Goal: Transaction & Acquisition: Purchase product/service

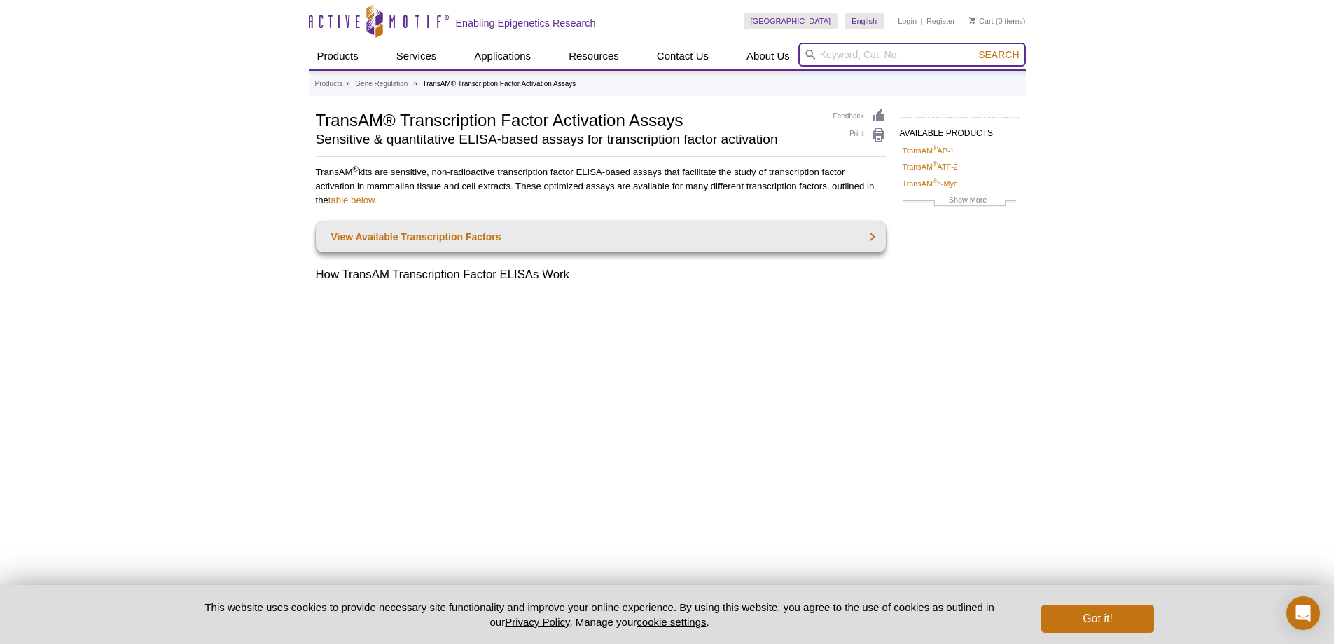
click at [859, 49] on input "search" at bounding box center [912, 55] width 228 height 24
click at [1105, 618] on button "Got it!" at bounding box center [1097, 618] width 112 height 28
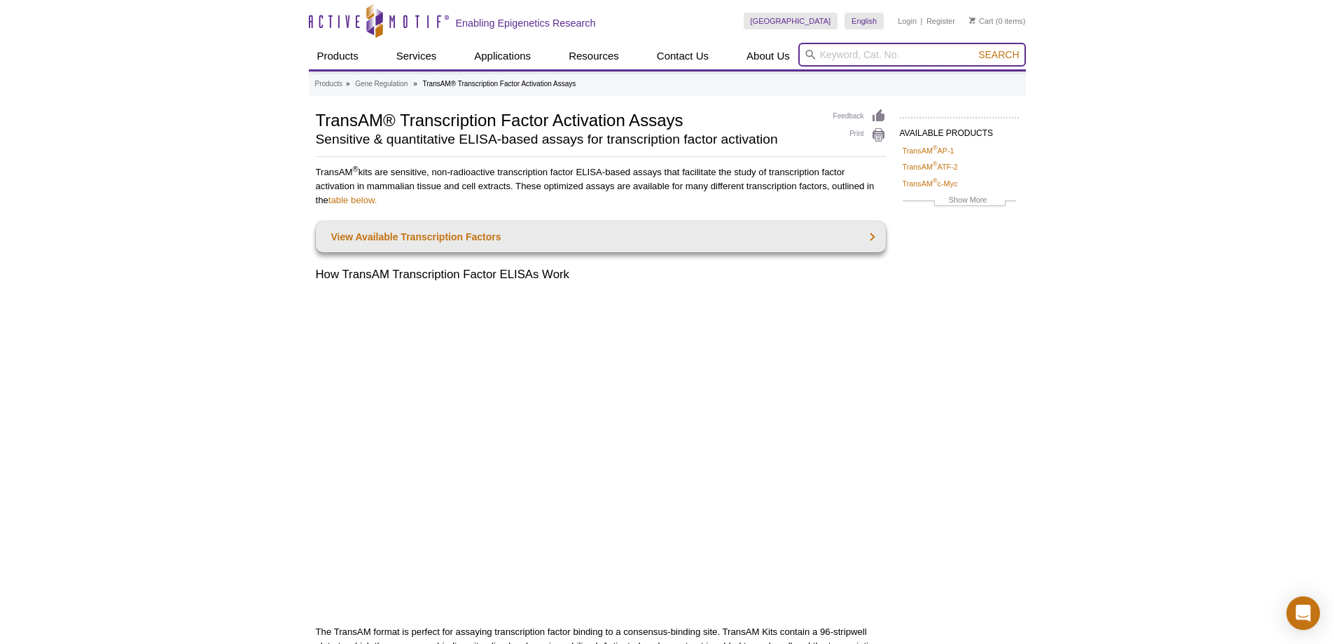
click at [828, 48] on input "search" at bounding box center [912, 55] width 228 height 24
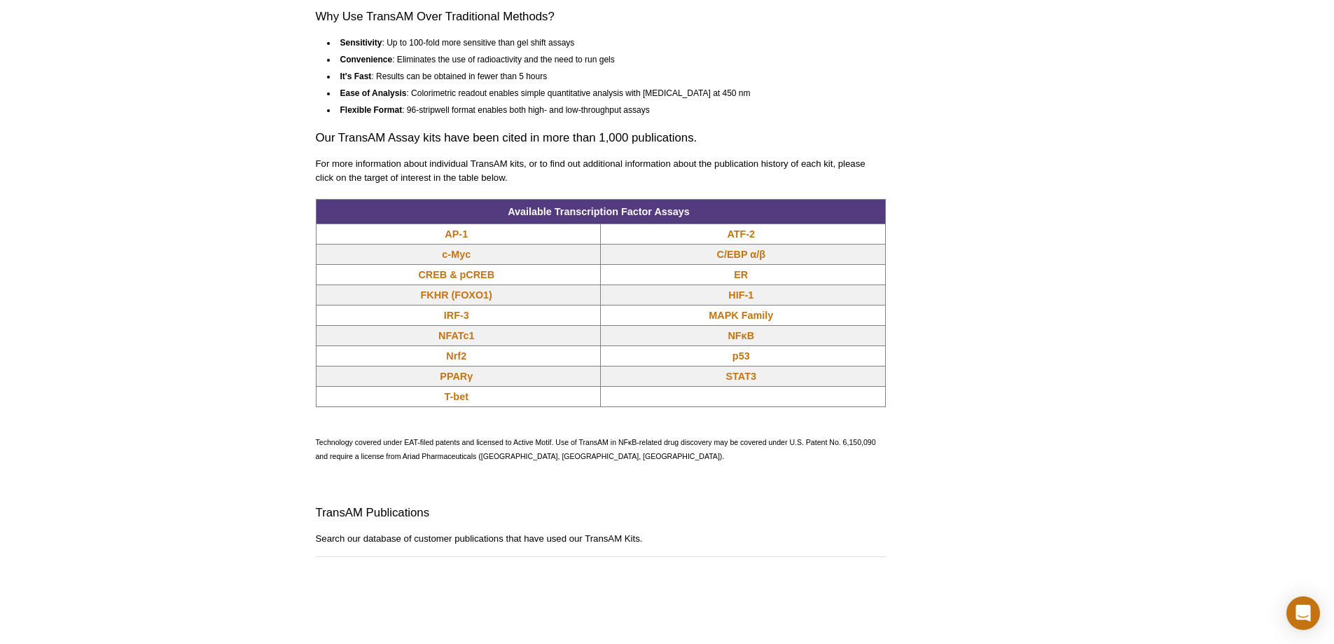
scroll to position [1120, 0]
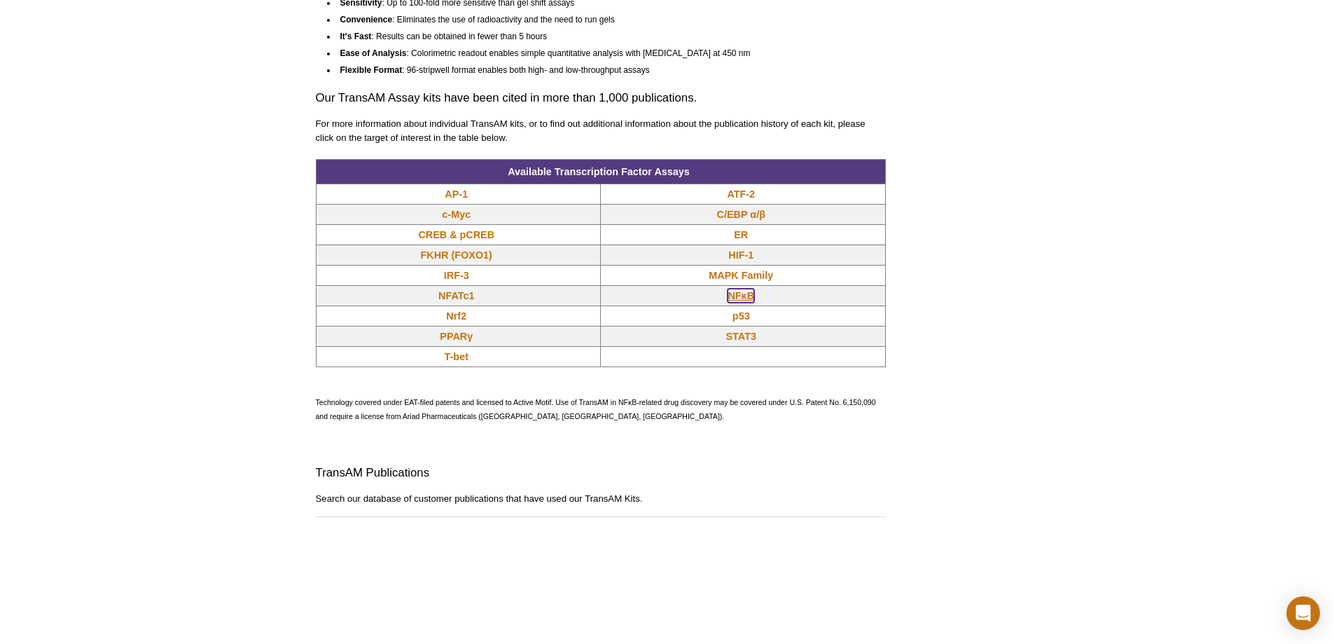
click at [737, 299] on link "NFκB" at bounding box center [741, 296] width 27 height 14
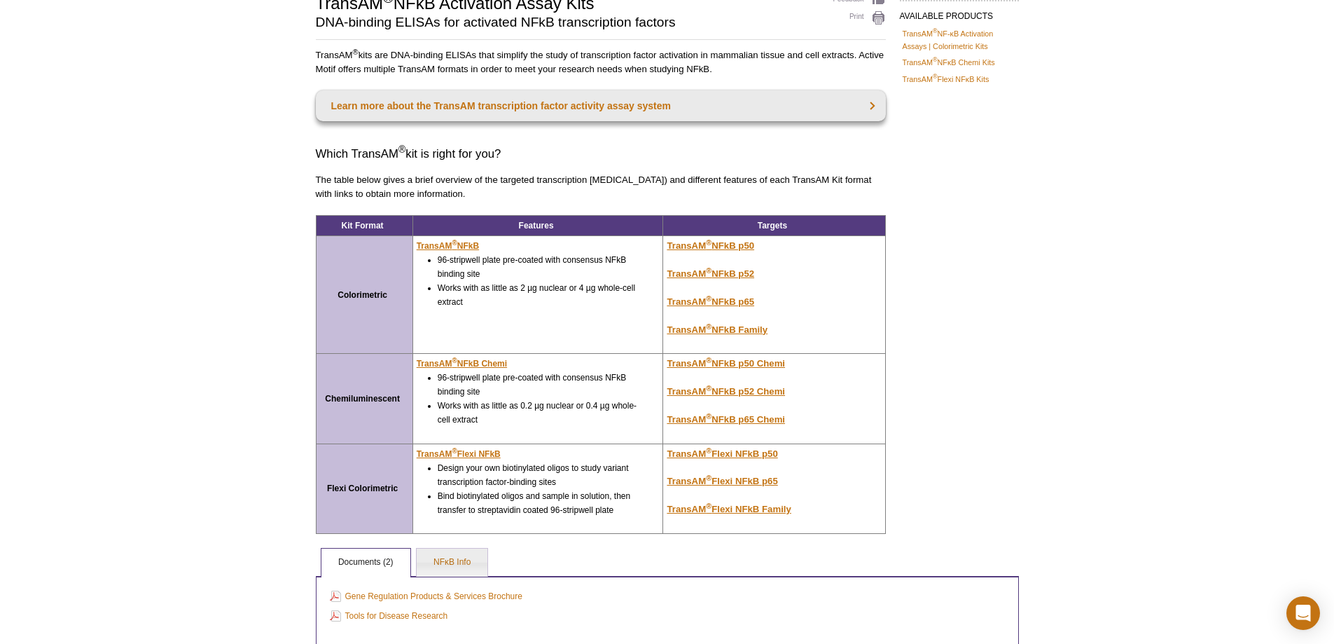
scroll to position [119, 0]
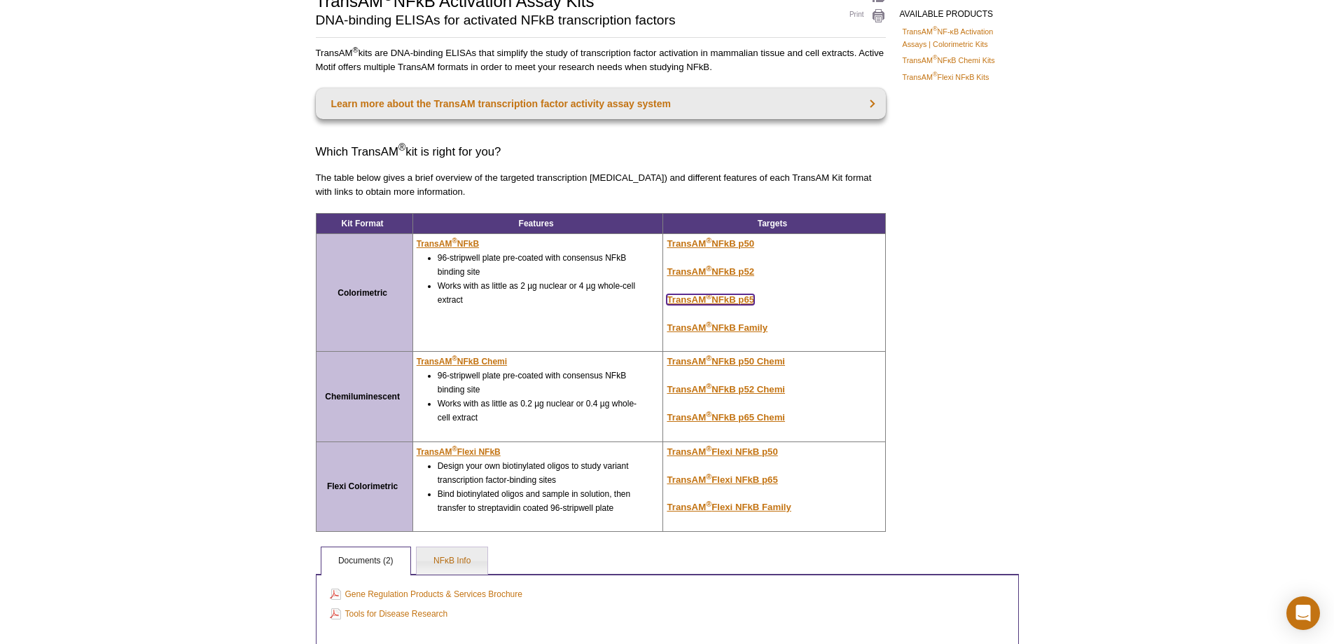
click at [735, 296] on u "TransAM ® NFkB p65" at bounding box center [711, 299] width 88 height 11
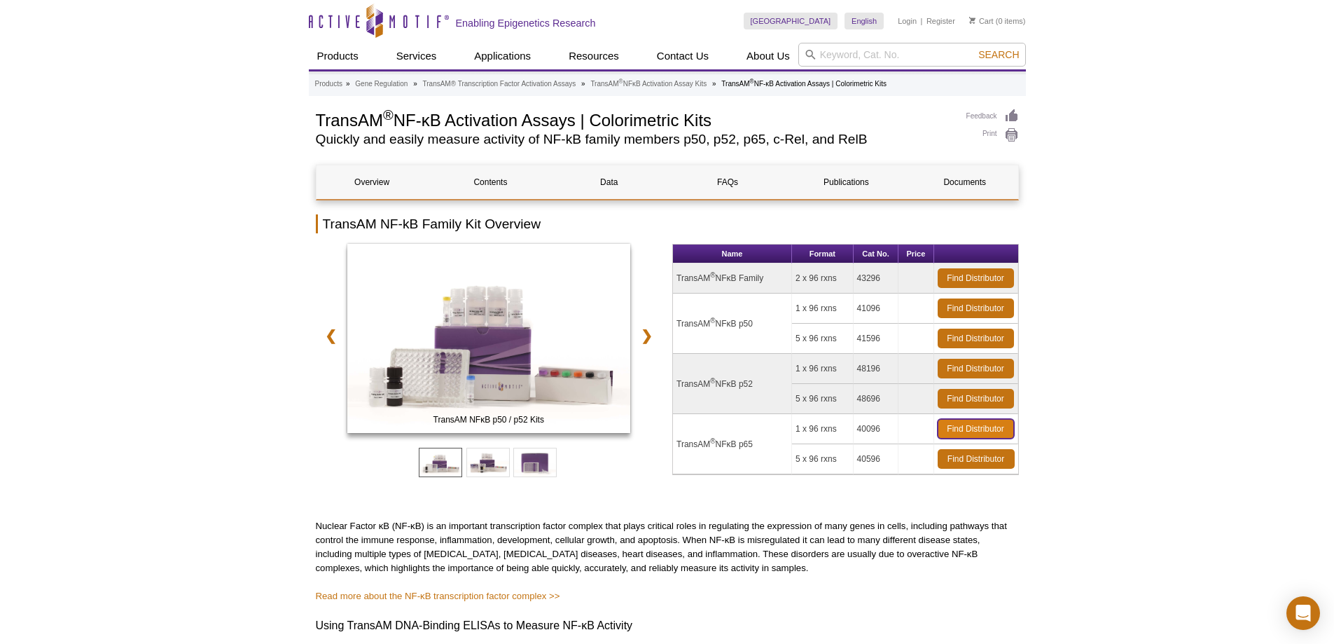
click at [953, 425] on link "Find Distributor" at bounding box center [976, 429] width 76 height 20
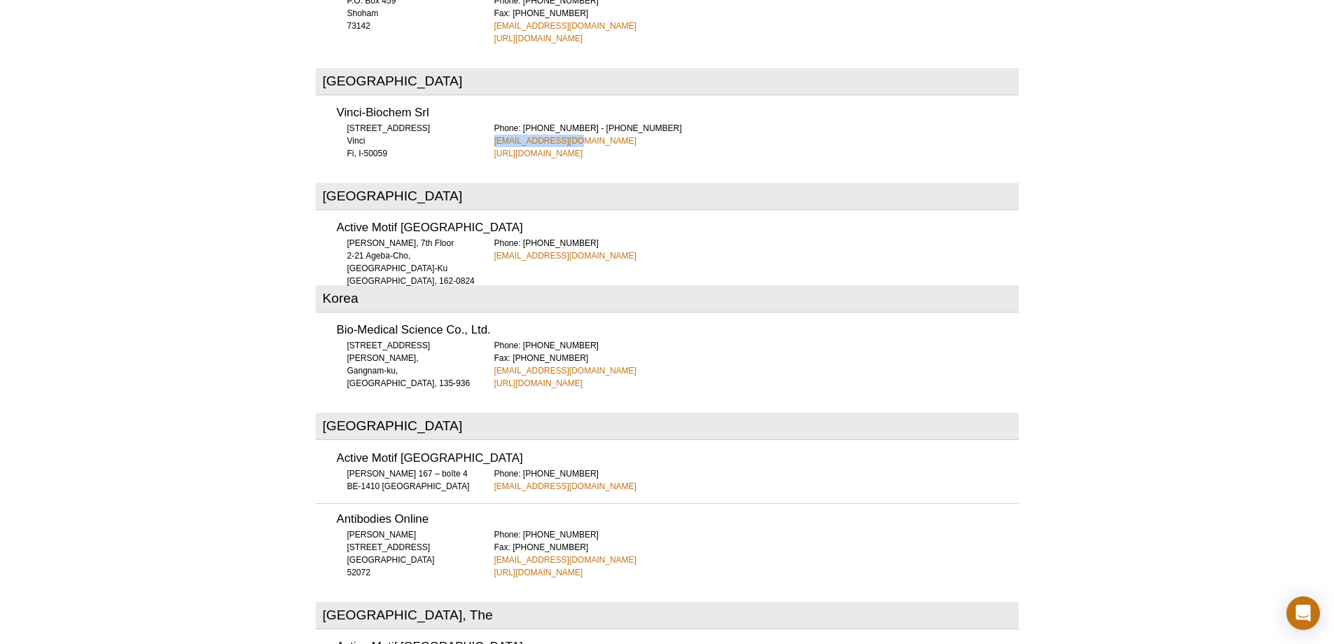
drag, startPoint x: 482, startPoint y: 73, endPoint x: 569, endPoint y: 81, distance: 86.5
click at [569, 97] on div "Vinci-Biochem Srl [STREET_ADDRESS] Fi, I-50059 Phone: [PHONE_NUMBER] - [PHONE_N…" at bounding box center [667, 128] width 703 height 62
copy link "vb@vincibiochem.it"
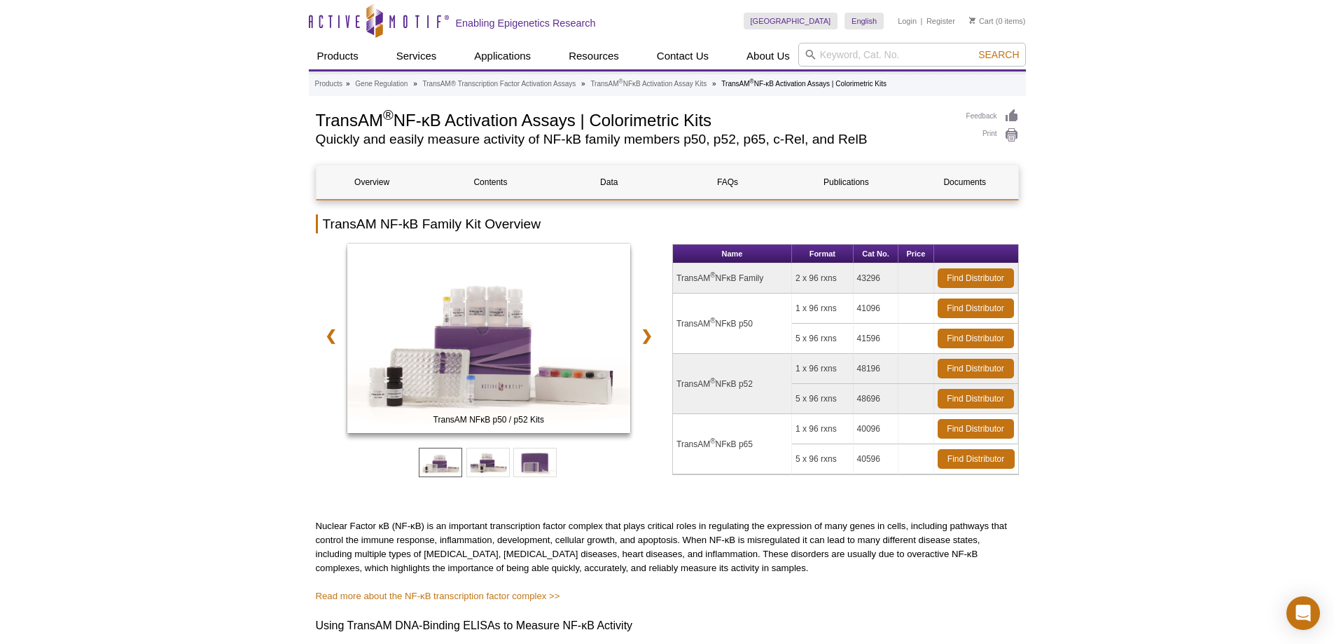
drag, startPoint x: 678, startPoint y: 441, endPoint x: 761, endPoint y: 452, distance: 83.4
click at [761, 452] on td "TransAM ® NFκB p65" at bounding box center [732, 444] width 119 height 60
copy td "TransAM ® NFκB p65"
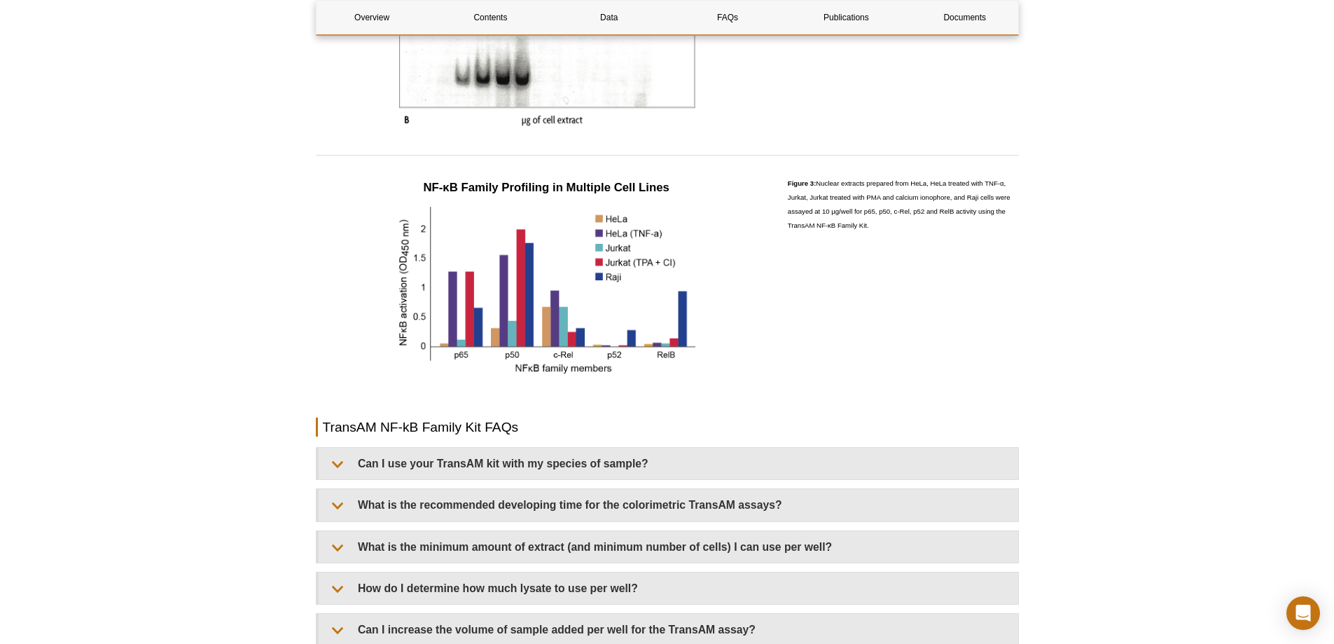
scroll to position [1681, 0]
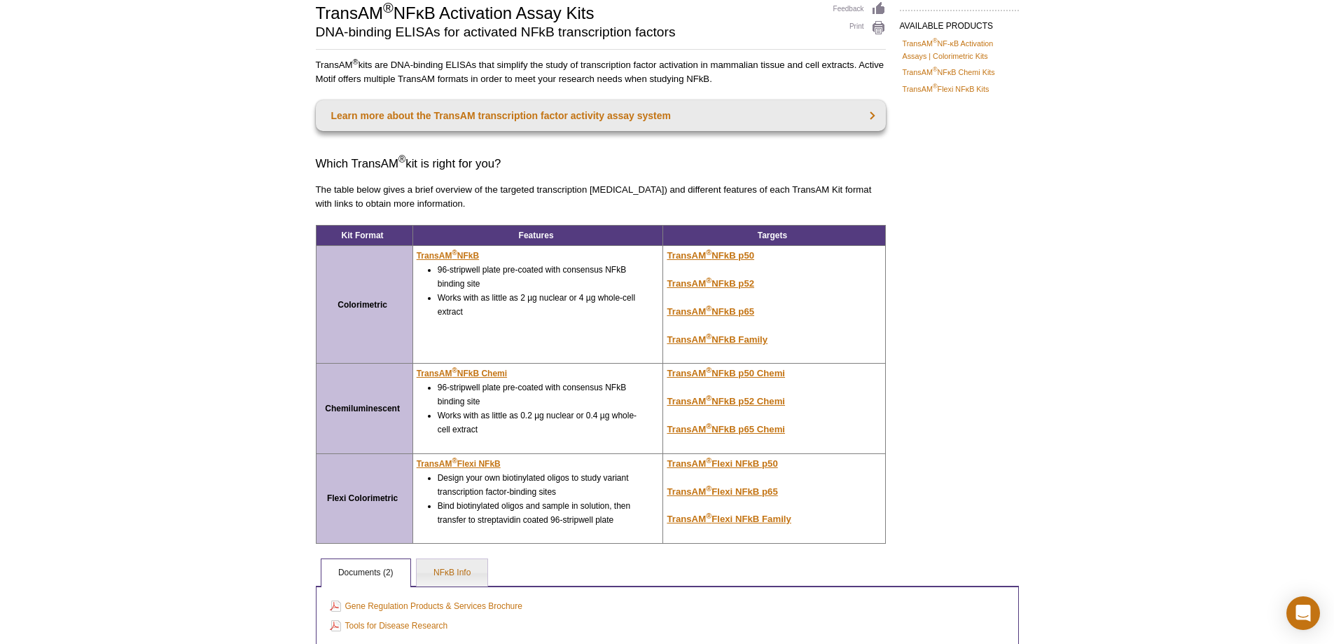
scroll to position [100, 0]
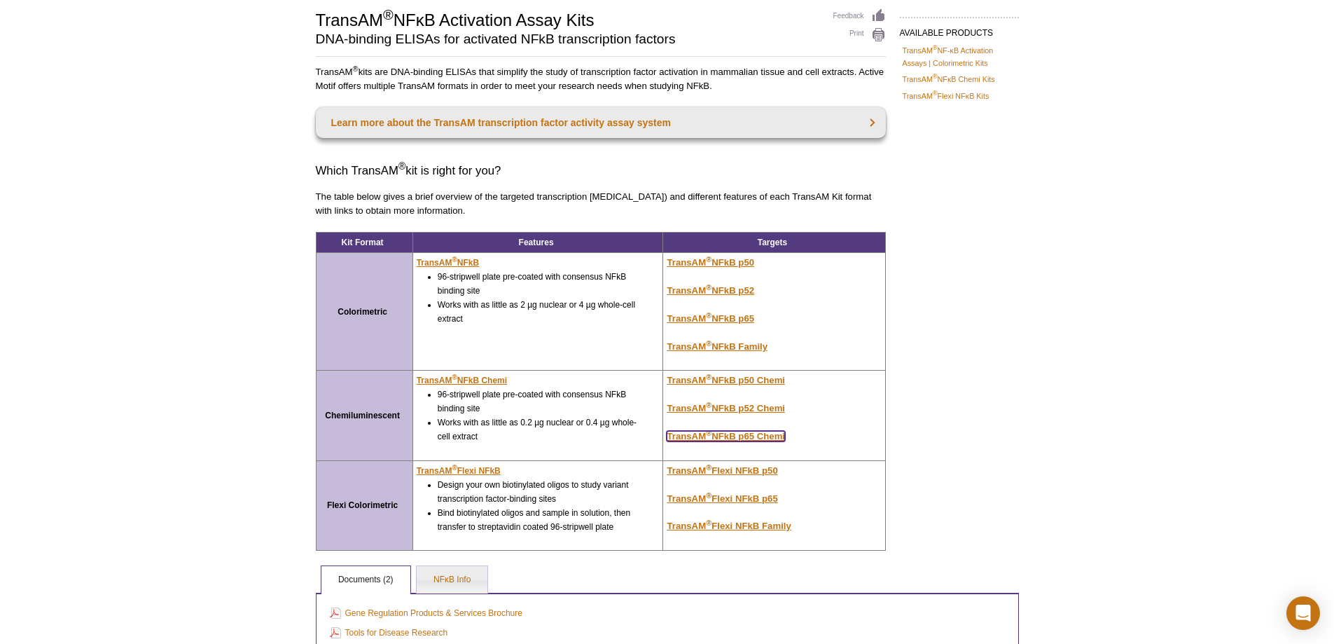
click at [765, 436] on u "TransAM ® NFkB p65 Chemi" at bounding box center [726, 436] width 118 height 11
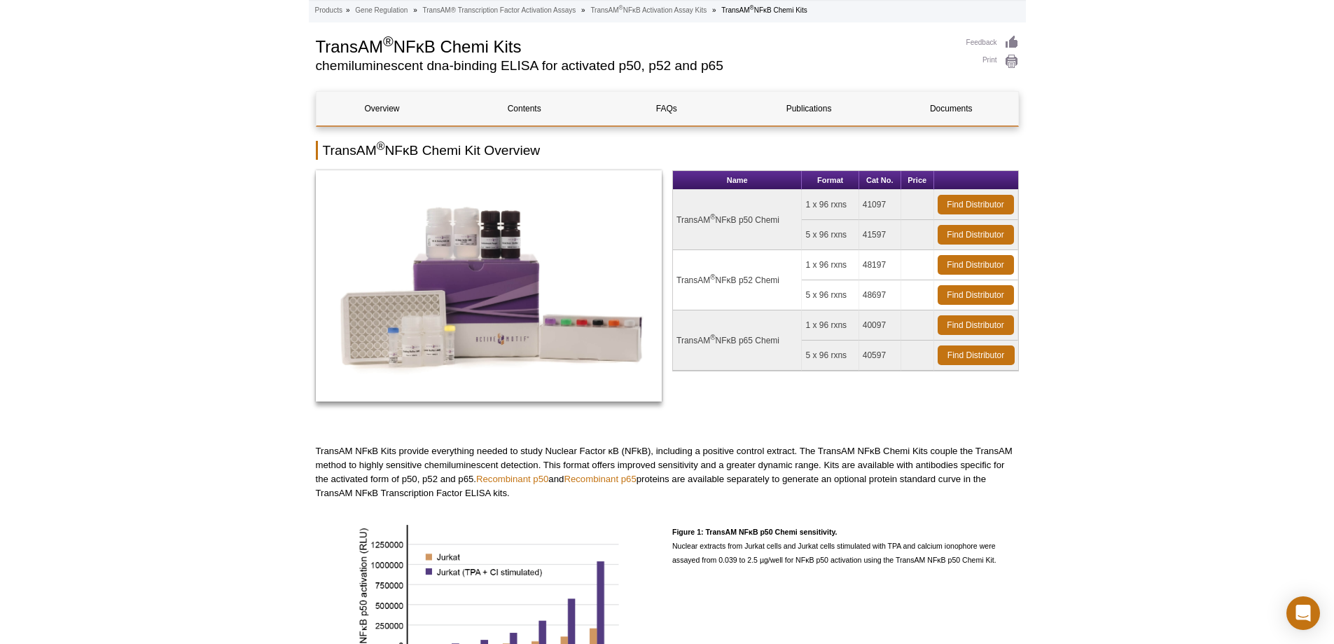
scroll to position [70, 0]
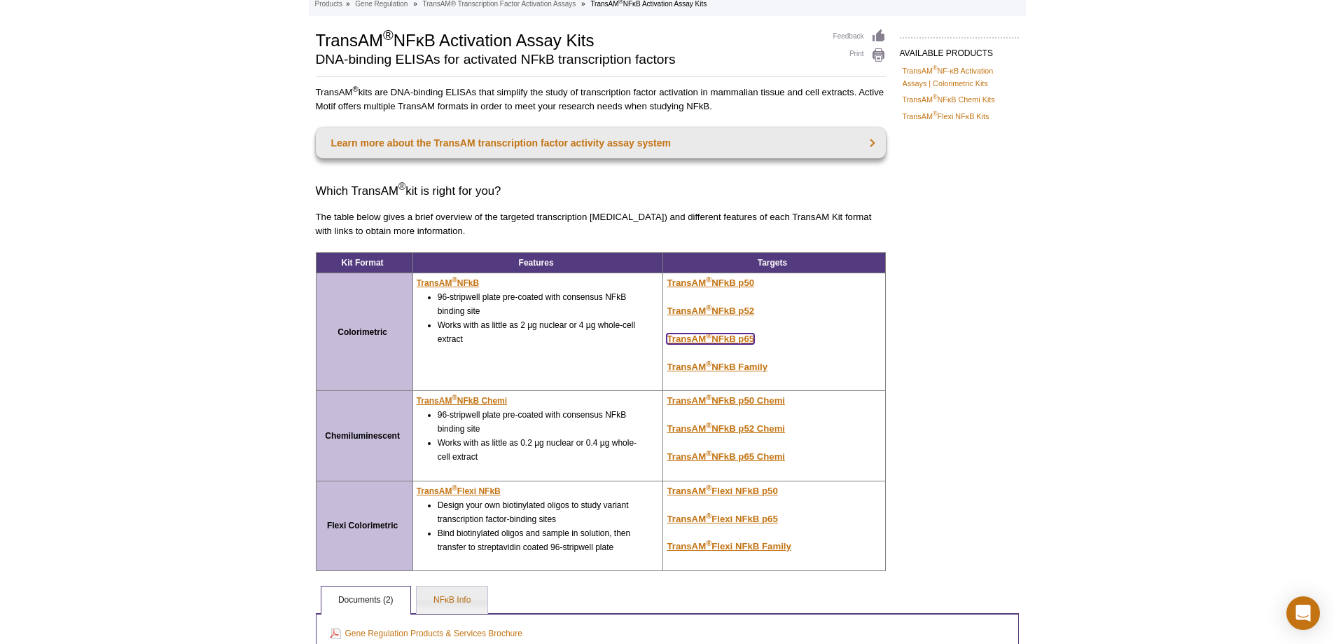
click at [725, 335] on u "TransAM ® NFkB p65" at bounding box center [711, 338] width 88 height 11
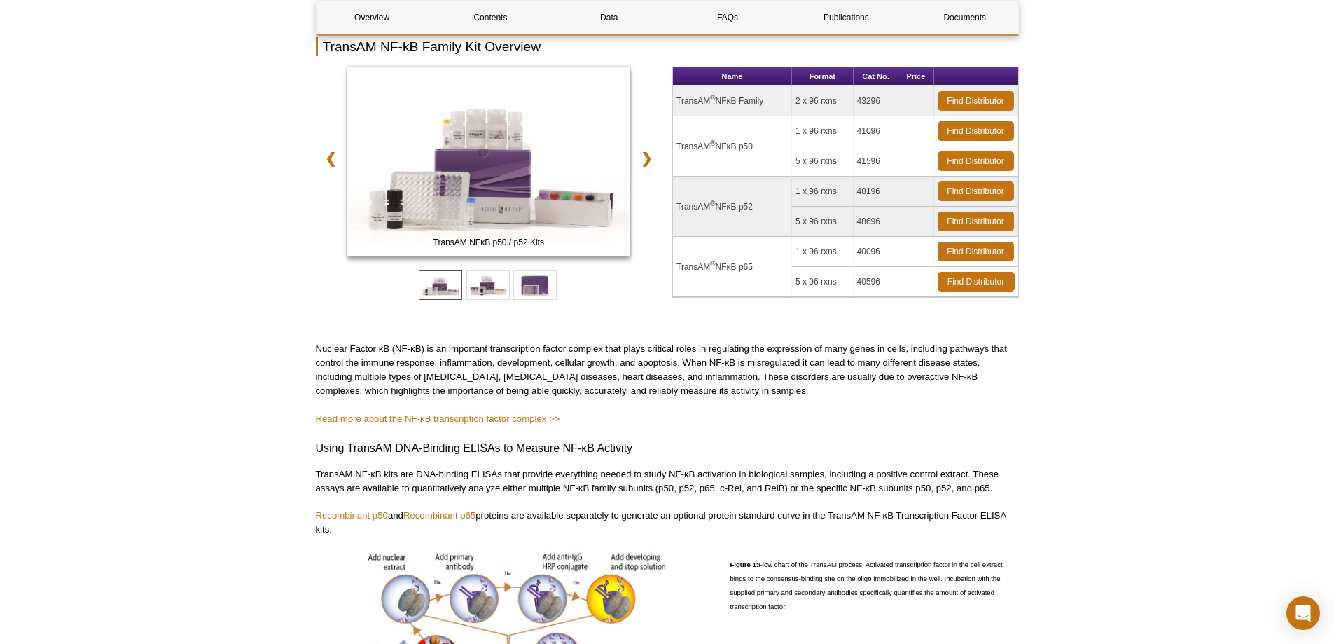
scroll to position [140, 0]
